Goal: Check status: Check status

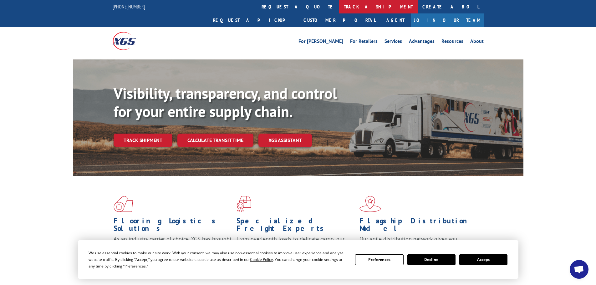
click at [339, 7] on link "track a shipment" at bounding box center [378, 6] width 78 height 13
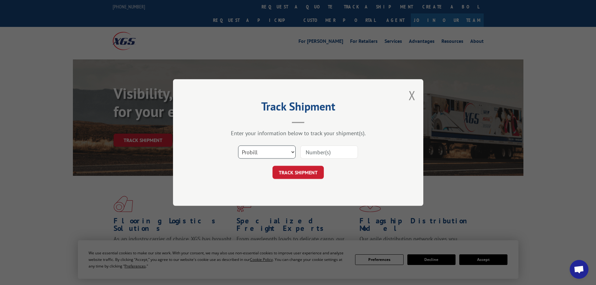
click at [270, 153] on select "Select category... Probill BOL PO" at bounding box center [267, 151] width 58 height 13
click at [318, 158] on input at bounding box center [329, 151] width 58 height 13
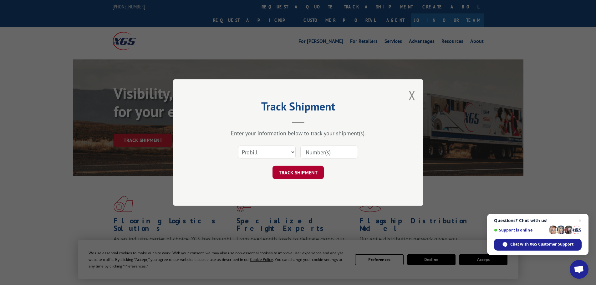
paste input "17665876"
type input "17665876"
click at [316, 170] on button "TRACK SHIPMENT" at bounding box center [297, 172] width 51 height 13
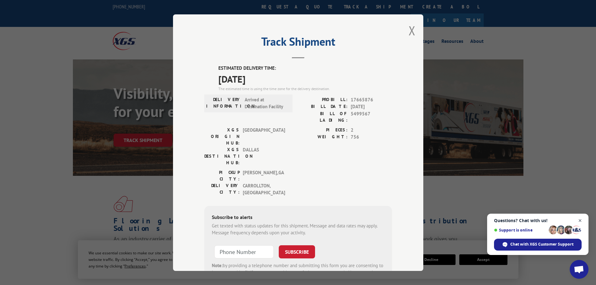
click at [582, 219] on span "Close chat" at bounding box center [580, 221] width 8 height 8
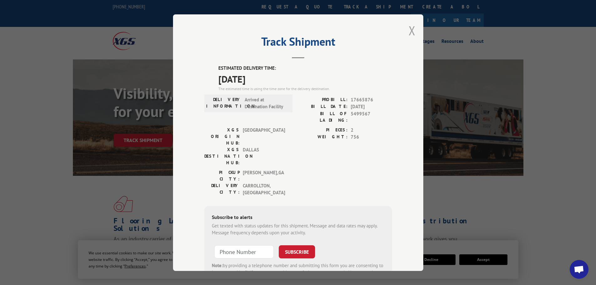
click at [409, 31] on button "Close modal" at bounding box center [411, 30] width 7 height 17
